Goal: Task Accomplishment & Management: Manage account settings

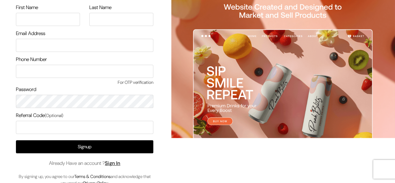
scroll to position [53, 0]
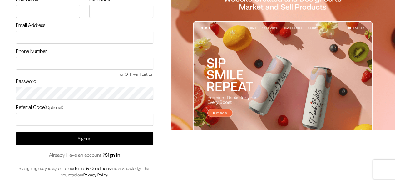
click at [113, 153] on link "Sign In" at bounding box center [113, 154] width 16 height 7
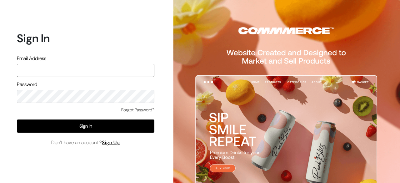
paste input "[EMAIL_ADDRESS][DOMAIN_NAME]"
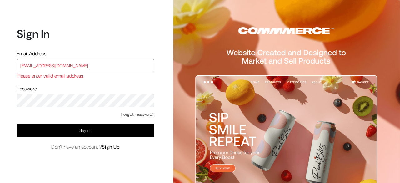
click at [82, 65] on input "[EMAIL_ADDRESS][DOMAIN_NAME]" at bounding box center [85, 65] width 137 height 13
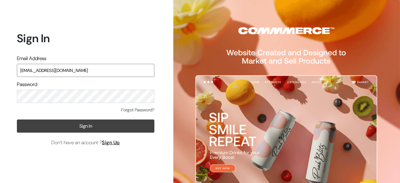
type input "[EMAIL_ADDRESS][DOMAIN_NAME]"
click at [91, 127] on button "Sign In" at bounding box center [85, 125] width 137 height 13
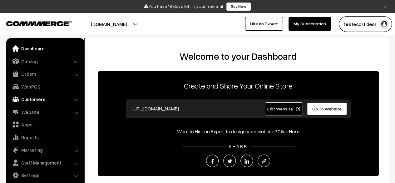
click at [44, 102] on link "Customers" at bounding box center [45, 98] width 74 height 11
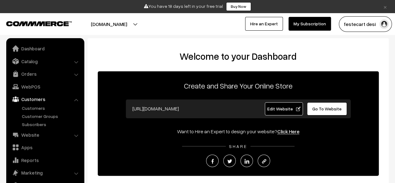
click at [386, 23] on img "button" at bounding box center [383, 23] width 9 height 9
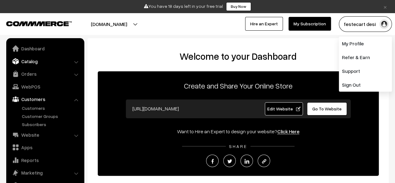
click at [31, 62] on link "Catalog" at bounding box center [45, 61] width 74 height 11
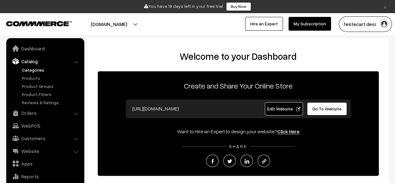
click at [34, 70] on link "Categories" at bounding box center [51, 70] width 62 height 7
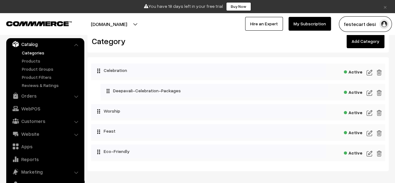
scroll to position [13, 0]
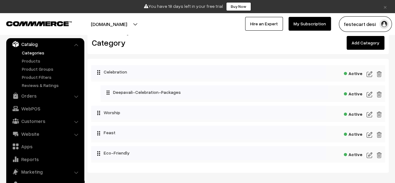
click at [370, 96] on img at bounding box center [370, 94] width 6 height 7
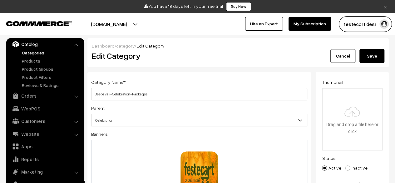
click at [125, 46] on link "category" at bounding box center [125, 45] width 18 height 5
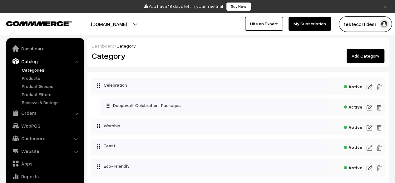
scroll to position [17, 0]
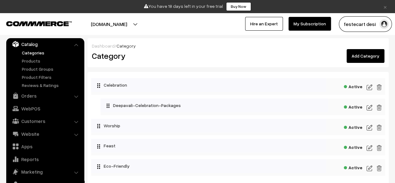
click at [367, 56] on link "Add Category" at bounding box center [366, 56] width 38 height 14
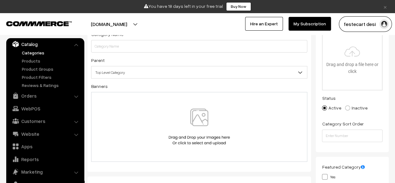
scroll to position [83, 0]
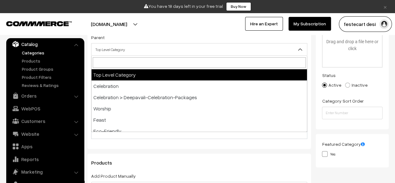
click at [266, 46] on span "Top Level Category" at bounding box center [199, 49] width 215 height 11
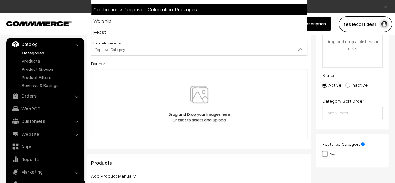
scroll to position [0, 0]
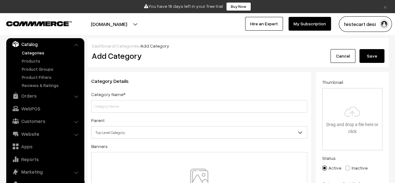
click at [76, 45] on li "Catalog Categories" at bounding box center [45, 63] width 75 height 50
click at [73, 135] on link "Website" at bounding box center [45, 133] width 74 height 11
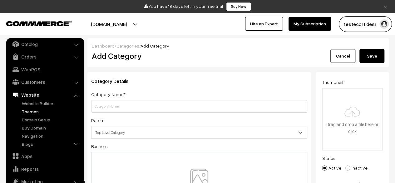
click at [36, 111] on link "Themes" at bounding box center [51, 111] width 62 height 7
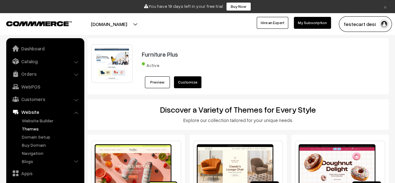
scroll to position [42, 0]
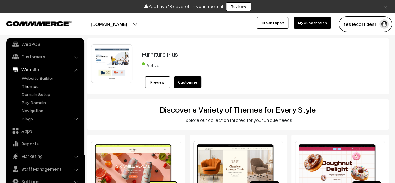
click at [193, 80] on link "Customize" at bounding box center [187, 82] width 27 height 12
